Goal: Transaction & Acquisition: Purchase product/service

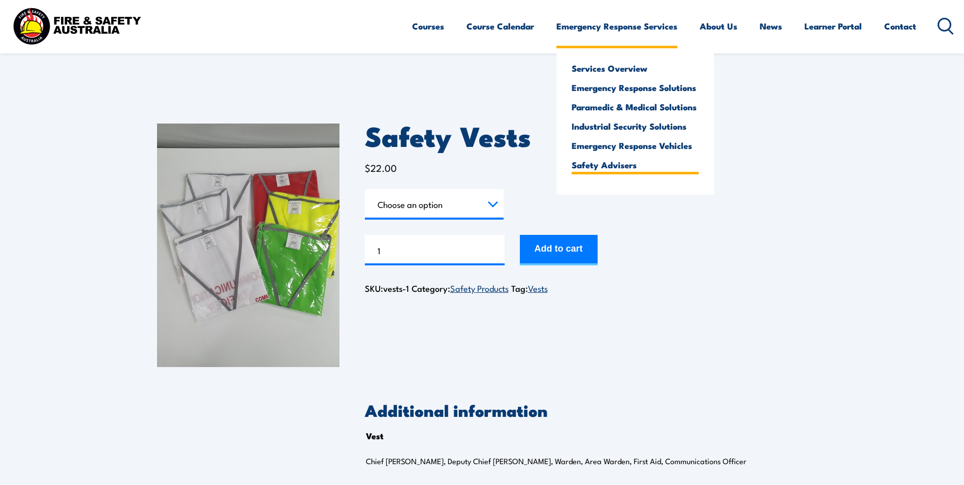
click at [600, 169] on link "Safety Advisers" at bounding box center [635, 164] width 127 height 9
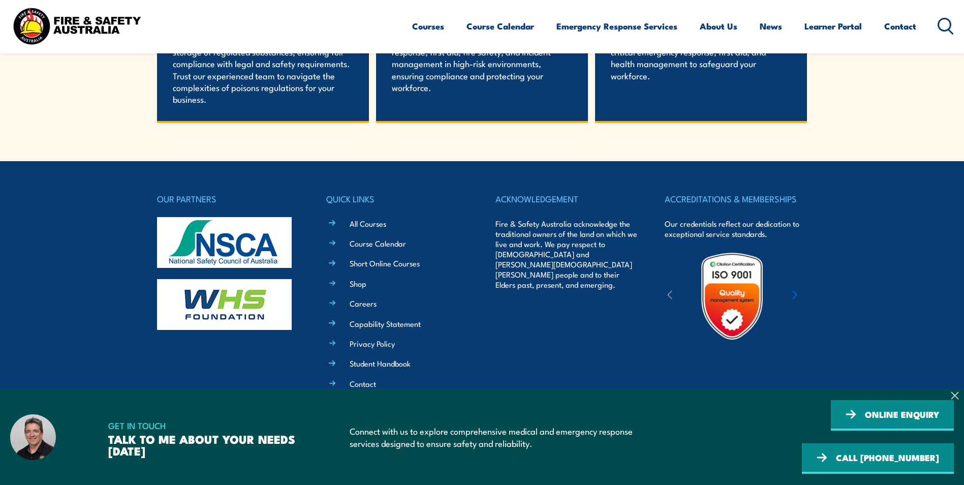
scroll to position [2180, 0]
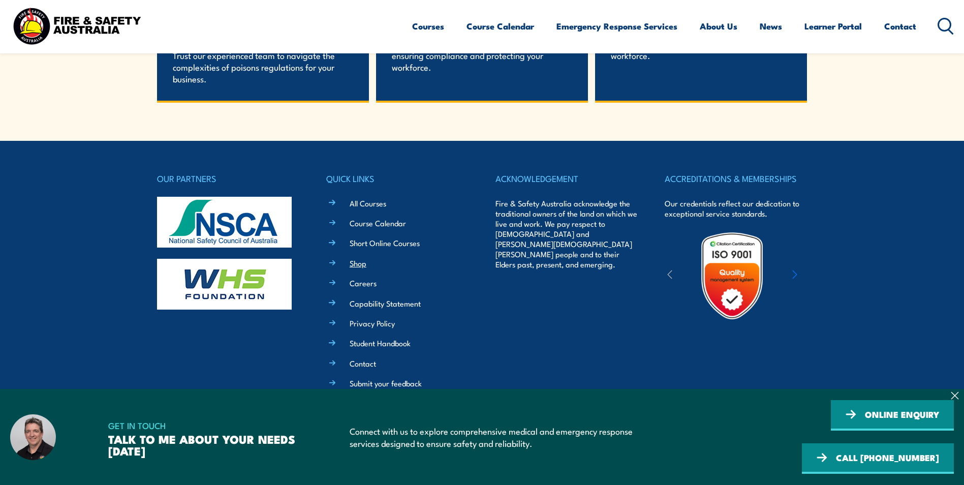
click at [361, 266] on link "Shop" at bounding box center [358, 263] width 17 height 11
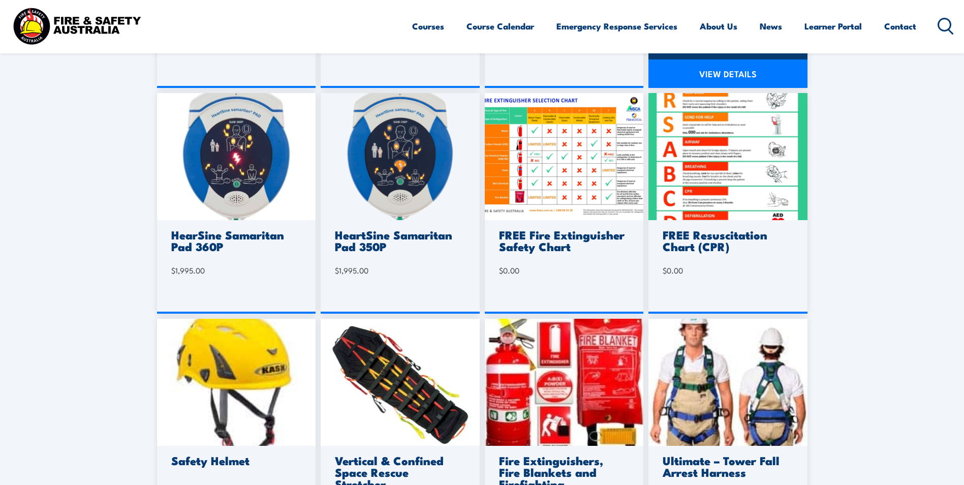
scroll to position [305, 0]
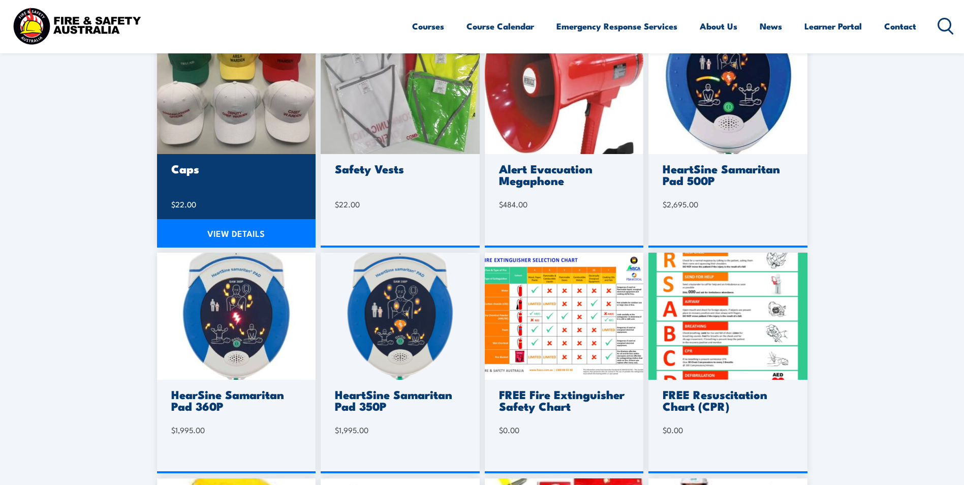
click at [239, 123] on img at bounding box center [236, 90] width 159 height 127
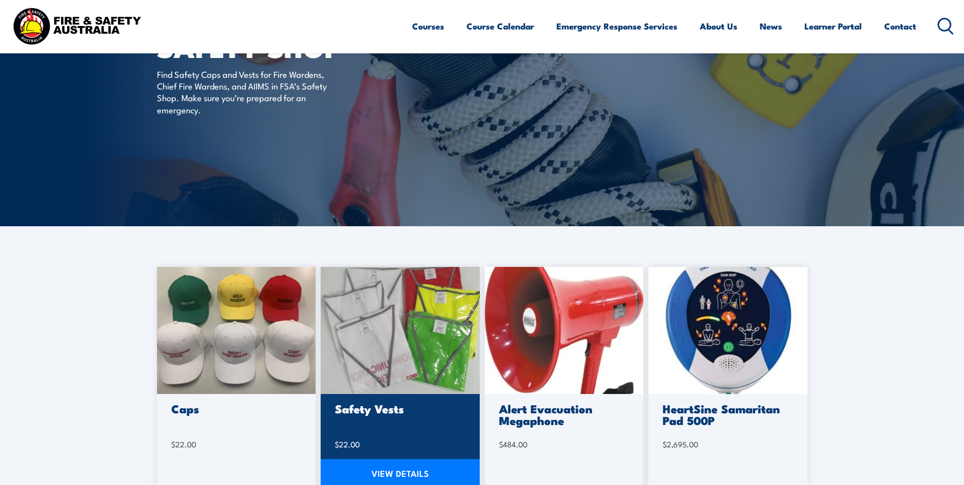
scroll to position [51, 0]
